Goal: Task Accomplishment & Management: Manage account settings

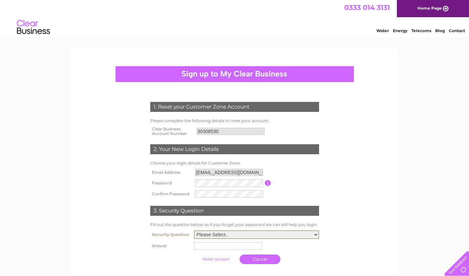
click at [211, 233] on select "Please Select.. In what town or city was your first job? In what town or city d…" at bounding box center [256, 234] width 125 height 9
select select "1"
click at [194, 231] on select "Please Select.. In what town or city was your first job? In what town or city d…" at bounding box center [256, 234] width 125 height 9
click at [214, 246] on input "text" at bounding box center [228, 245] width 69 height 8
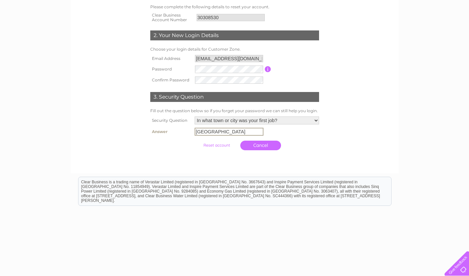
scroll to position [129, 0]
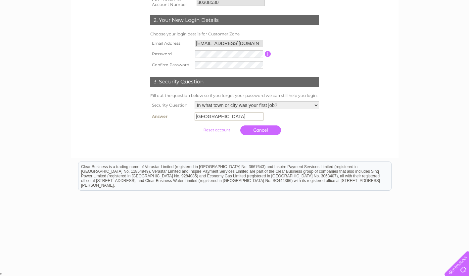
type input "Birmingham"
click at [196, 125] on input "submit" at bounding box center [216, 129] width 41 height 9
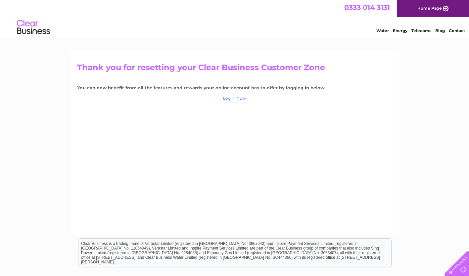
click at [236, 99] on link "Log in Now" at bounding box center [234, 98] width 23 height 5
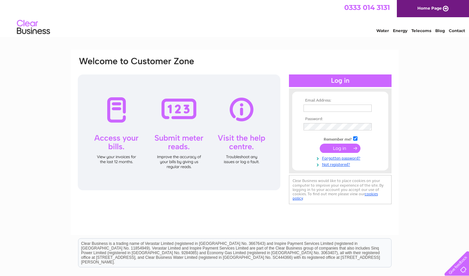
type input "[EMAIL_ADDRESS][DOMAIN_NAME]"
click at [328, 147] on input "submit" at bounding box center [339, 148] width 41 height 9
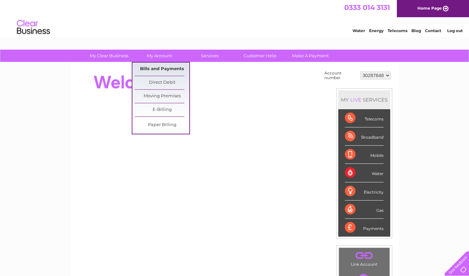
click at [160, 68] on link "Bills and Payments" at bounding box center [162, 68] width 55 height 13
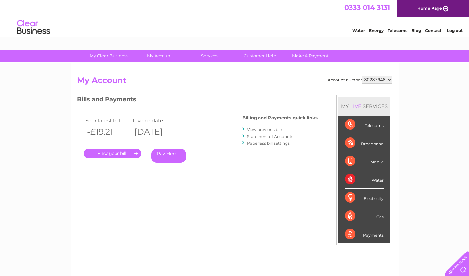
click at [100, 152] on link "." at bounding box center [113, 153] width 58 height 10
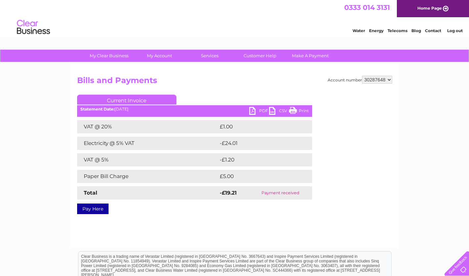
click at [261, 114] on link "PDF" at bounding box center [259, 112] width 20 height 10
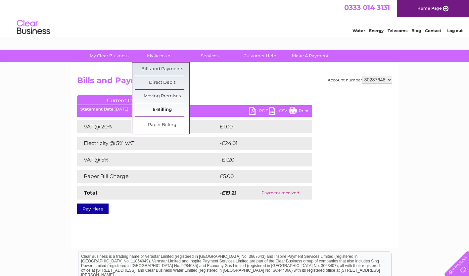
click at [157, 107] on link "E-Billing" at bounding box center [162, 109] width 55 height 13
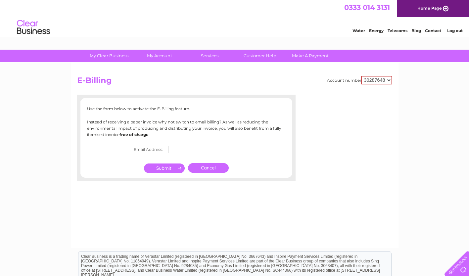
click at [387, 82] on select "30287648" at bounding box center [376, 80] width 31 height 9
click at [421, 12] on link "Home Page" at bounding box center [432, 8] width 72 height 17
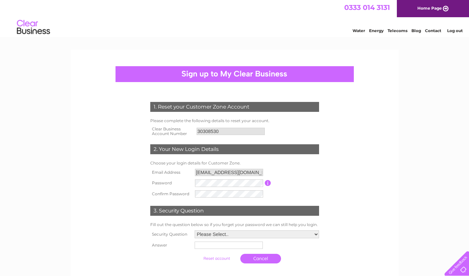
click at [224, 133] on input "30308530" at bounding box center [230, 131] width 68 height 7
click at [219, 130] on input "30308530" at bounding box center [230, 131] width 69 height 8
click at [252, 171] on input "estates@aquarius.co.uk" at bounding box center [229, 172] width 68 height 7
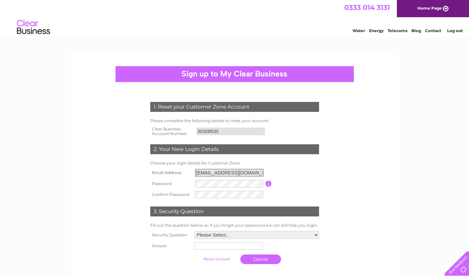
drag, startPoint x: 252, startPoint y: 174, endPoint x: 178, endPoint y: 175, distance: 74.1
click at [178, 175] on tr "Email Address estates@aquarius.co.uk" at bounding box center [234, 172] width 172 height 11
click at [266, 183] on input "button" at bounding box center [268, 183] width 6 height 6
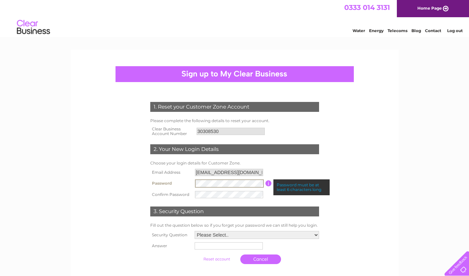
click at [122, 188] on form "1. Reset your Customer Zone Account Please complete the following details to re…" at bounding box center [234, 185] width 315 height 192
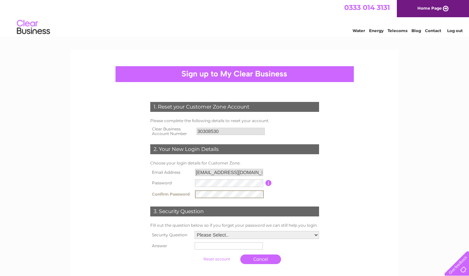
click at [212, 233] on select "Please Select.. In what town or city was your first job? In what town or city d…" at bounding box center [256, 235] width 124 height 8
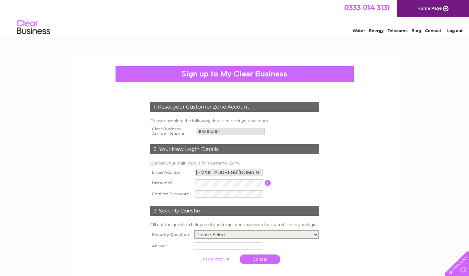
select select "1"
click at [194, 231] on select "Please Select.. In what town or city was your first job? In what town or city d…" at bounding box center [256, 234] width 125 height 9
click at [211, 247] on input "text" at bounding box center [228, 245] width 68 height 7
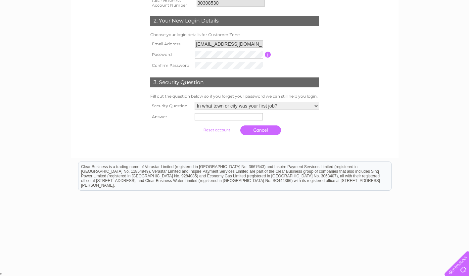
scroll to position [129, 0]
click at [456, 265] on div at bounding box center [454, 261] width 27 height 27
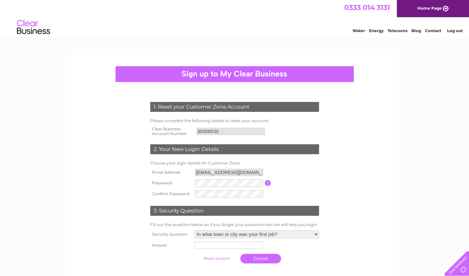
click at [23, 31] on img at bounding box center [34, 27] width 34 height 20
click at [433, 29] on link "Contact" at bounding box center [433, 30] width 16 height 5
click at [203, 233] on select "Please Select.. In what town or city was your first job? In what town or city d…" at bounding box center [256, 234] width 125 height 9
select select "1"
click at [194, 231] on select "Please Select.. In what town or city was your first job? In what town or city d…" at bounding box center [256, 234] width 125 height 9
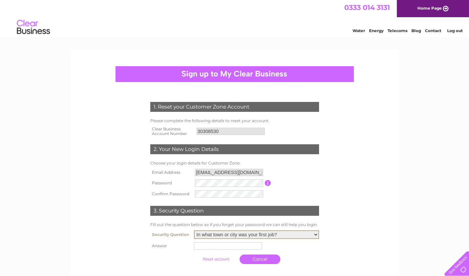
click at [205, 248] on input "text" at bounding box center [228, 245] width 68 height 7
type input "Birmingham"
click at [224, 258] on input "submit" at bounding box center [216, 258] width 41 height 9
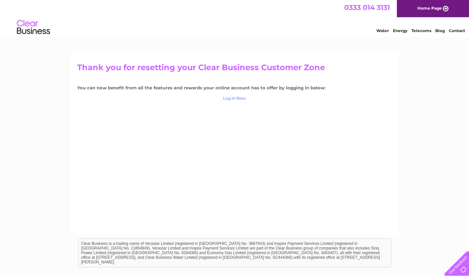
click at [229, 98] on link "Log in Now" at bounding box center [234, 98] width 23 height 5
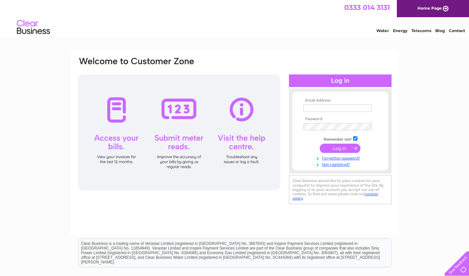
type input "estates@aquarius.co.uk"
click at [331, 147] on input "submit" at bounding box center [339, 148] width 41 height 9
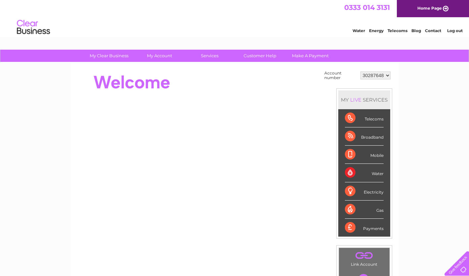
click at [384, 73] on select "30287648" at bounding box center [375, 75] width 30 height 8
click at [456, 147] on div "My Clear Business Login Details My Details My Preferences Link Account My Accou…" at bounding box center [234, 236] width 469 height 373
click at [429, 31] on link "Contact" at bounding box center [433, 30] width 16 height 5
